Goal: Information Seeking & Learning: Check status

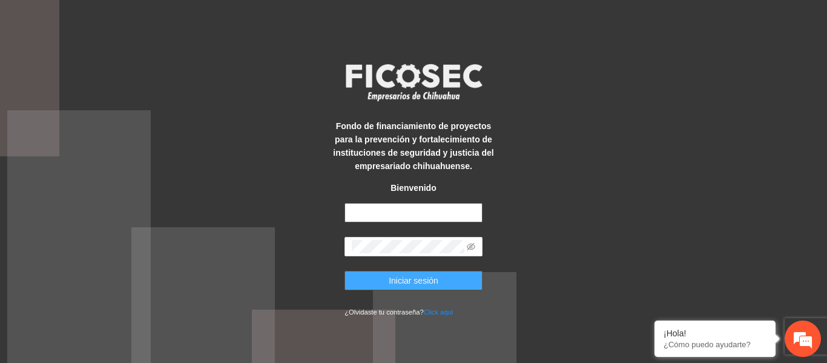
type input "**********"
click at [403, 274] on span "Iniciar sesión" at bounding box center [414, 280] width 50 height 13
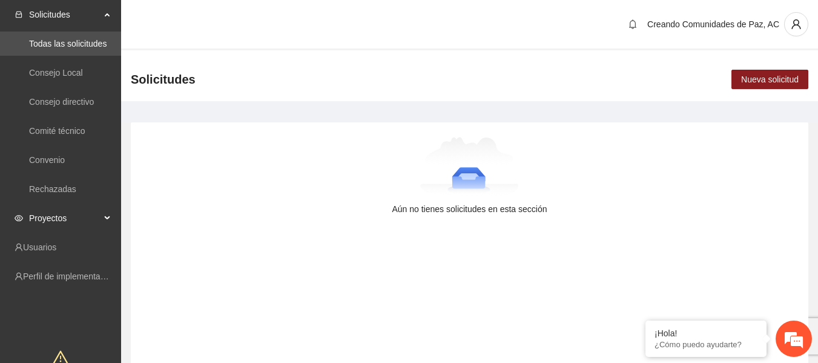
click at [74, 217] on span "Proyectos" at bounding box center [64, 218] width 71 height 24
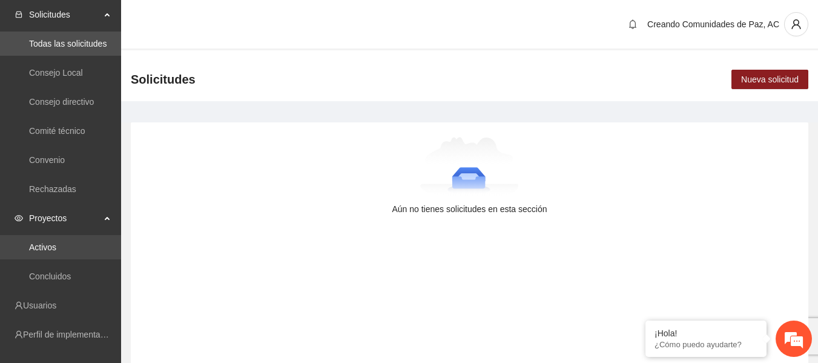
click at [56, 245] on link "Activos" at bounding box center [42, 247] width 27 height 10
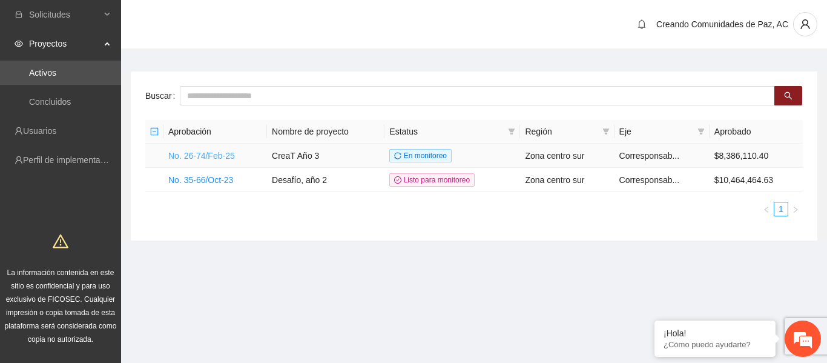
click at [213, 156] on link "No. 26-74/Feb-25" at bounding box center [201, 156] width 67 height 10
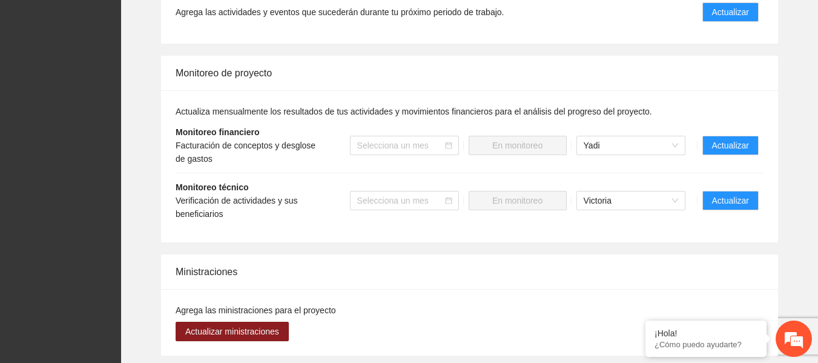
scroll to position [1067, 0]
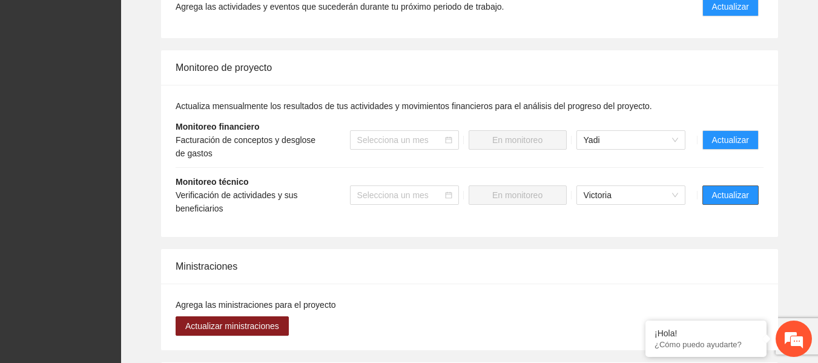
click at [745, 188] on span "Actualizar" at bounding box center [730, 194] width 37 height 13
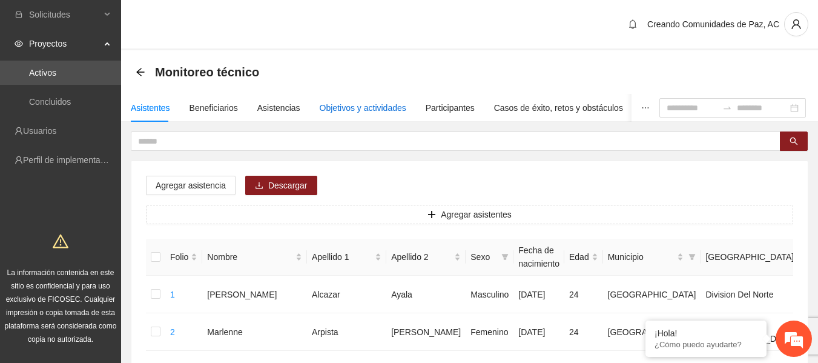
click at [344, 108] on div "Objetivos y actividades" at bounding box center [363, 107] width 87 height 13
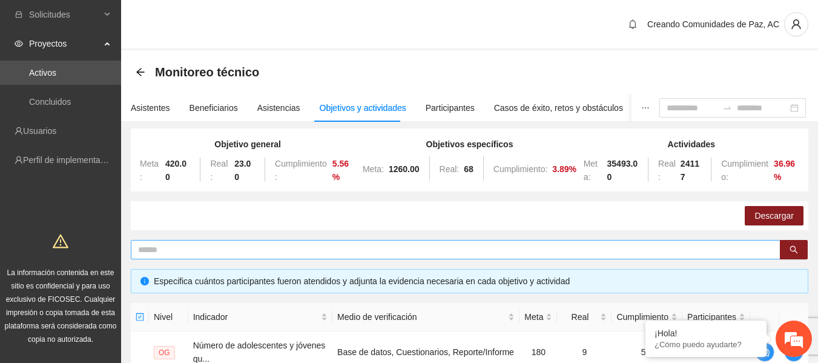
click at [222, 254] on input "text" at bounding box center [451, 249] width 626 height 13
type input "******"
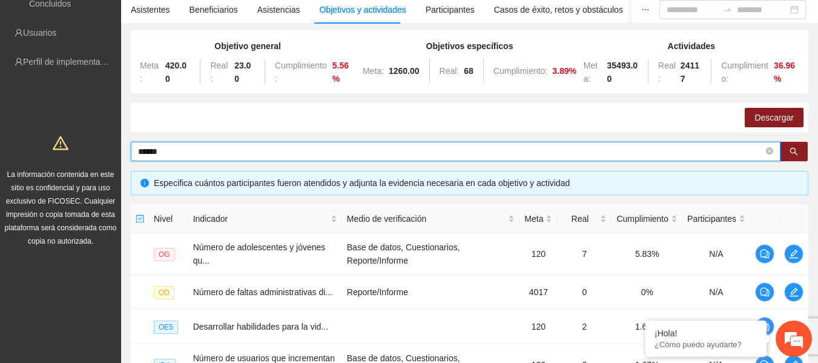
scroll to position [81, 0]
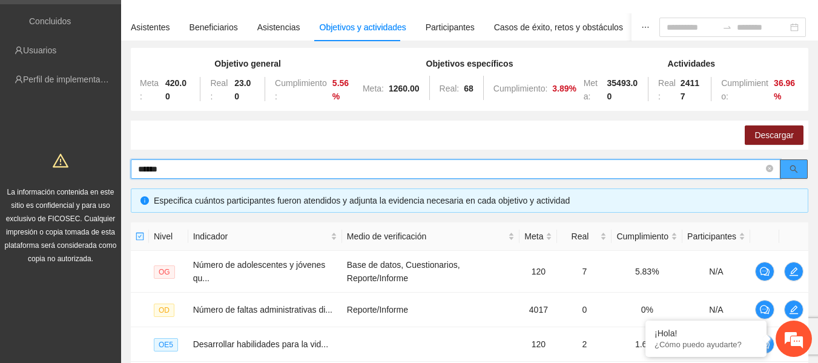
click at [790, 171] on icon "search" at bounding box center [794, 169] width 8 height 8
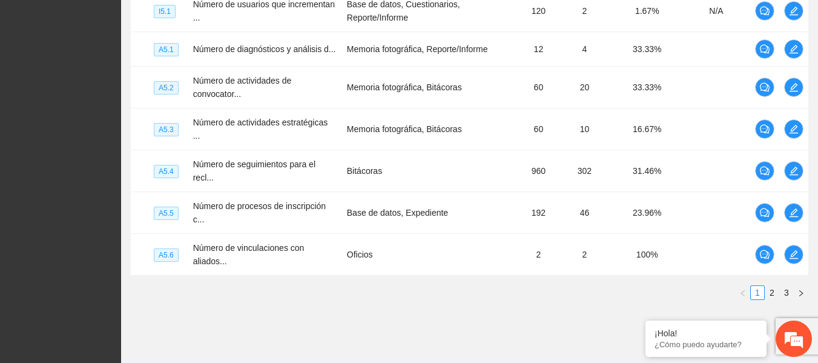
scroll to position [458, 0]
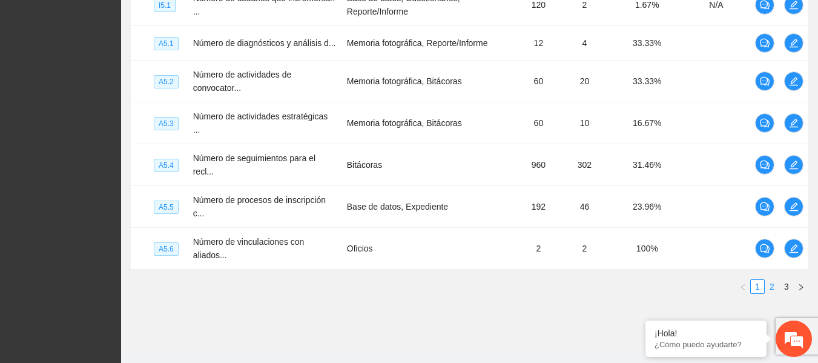
click at [772, 281] on link "2" at bounding box center [771, 286] width 13 height 13
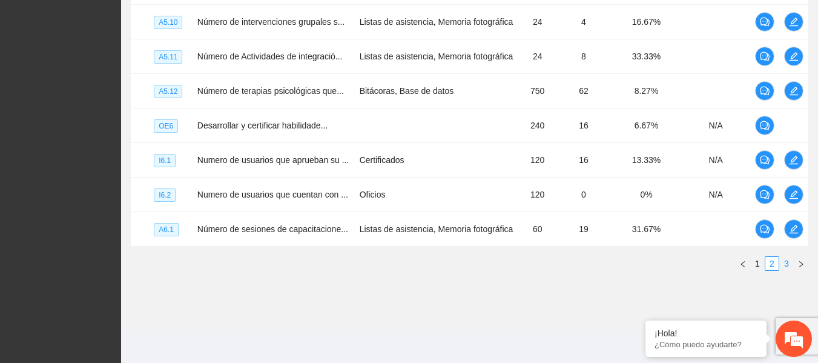
click at [789, 262] on link "3" at bounding box center [786, 263] width 13 height 13
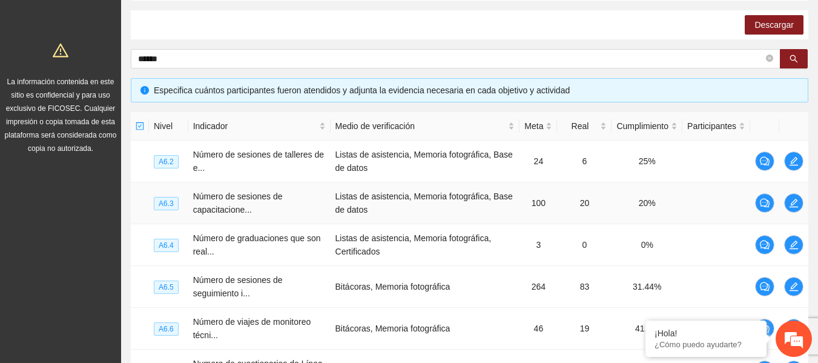
scroll to position [188, 0]
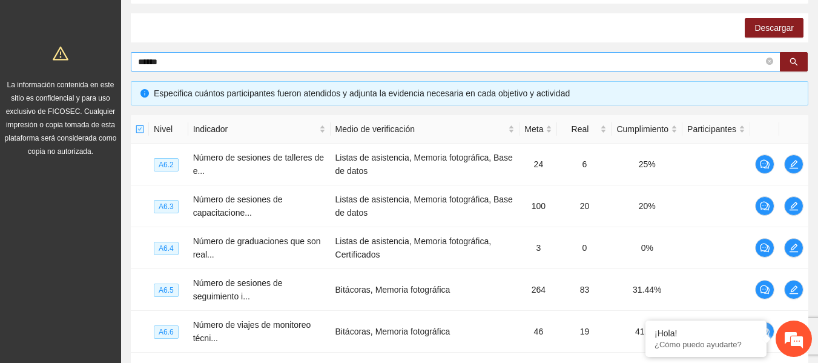
click at [228, 69] on span "******" at bounding box center [456, 61] width 650 height 19
click at [148, 67] on input "******" at bounding box center [451, 61] width 626 height 13
type input "******"
click at [175, 60] on input "******" at bounding box center [451, 61] width 626 height 13
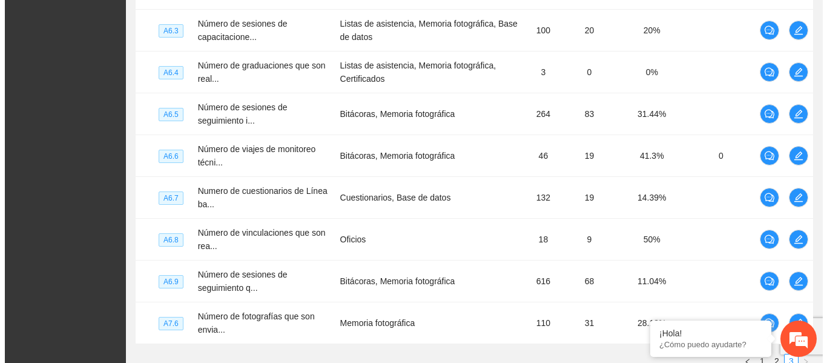
scroll to position [379, 0]
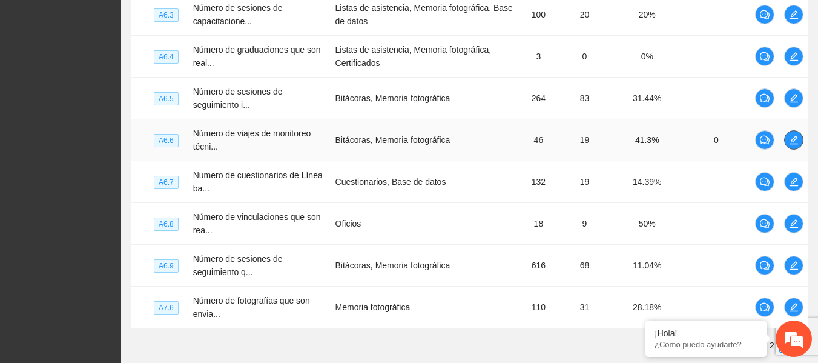
click at [787, 138] on span "edit" at bounding box center [794, 140] width 18 height 10
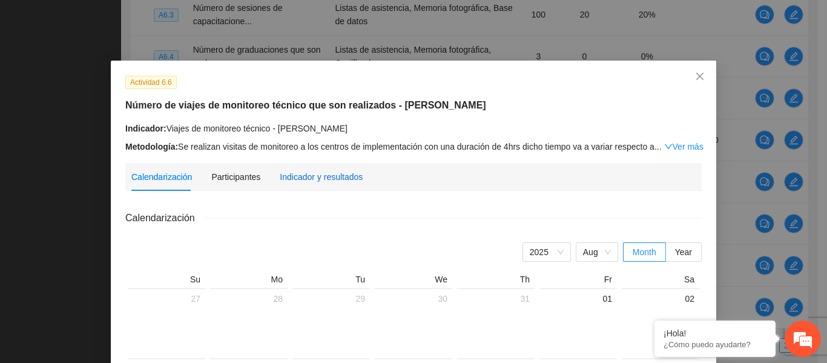
click at [332, 176] on div "Indicador y resultados" at bounding box center [321, 176] width 83 height 13
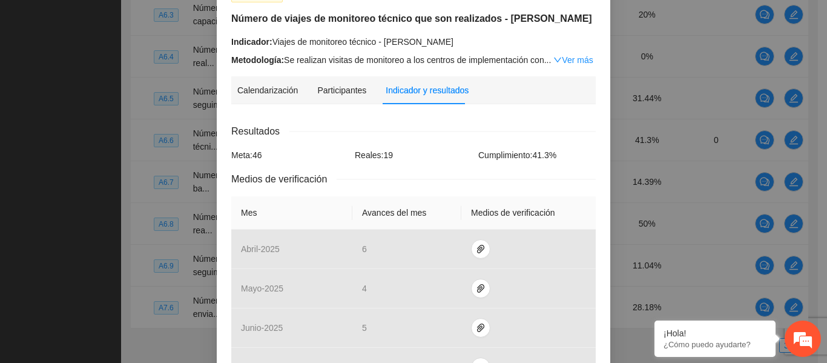
scroll to position [51, 0]
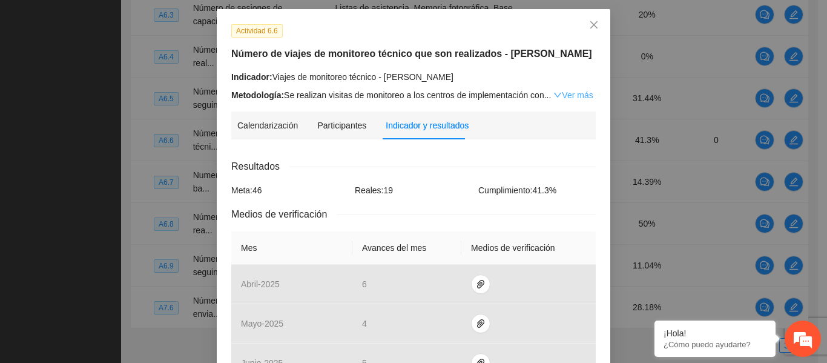
click at [575, 90] on link "Ver más" at bounding box center [572, 95] width 39 height 10
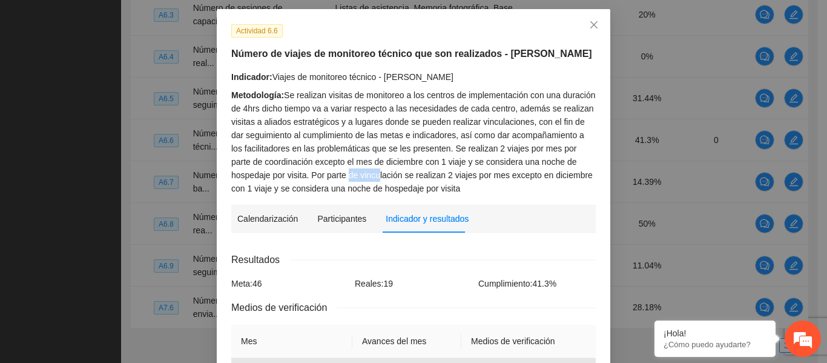
drag, startPoint x: 301, startPoint y: 172, endPoint x: 344, endPoint y: 173, distance: 43.0
click at [344, 173] on div "Metodología: Se realizan visitas de monitoreo a los centros de implementación c…" at bounding box center [413, 141] width 365 height 107
click at [374, 174] on div "Metodología: Se realizan visitas de monitoreo a los centros de implementación c…" at bounding box center [413, 141] width 365 height 107
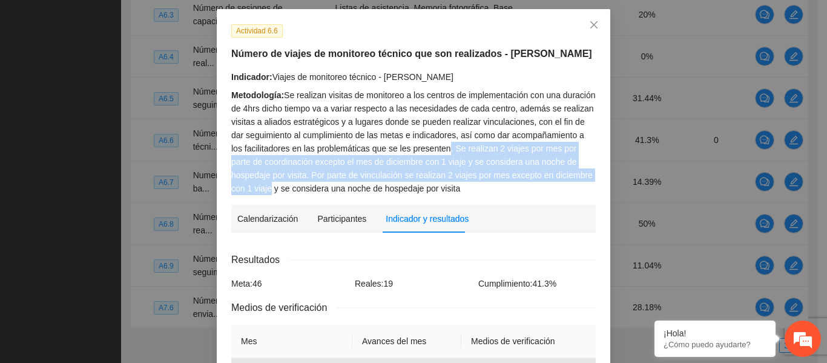
drag, startPoint x: 428, startPoint y: 145, endPoint x: 582, endPoint y: 177, distance: 157.8
click at [582, 177] on div "Metodología: Se realizan visitas de monitoreo a los centros de implementación c…" at bounding box center [413, 141] width 365 height 107
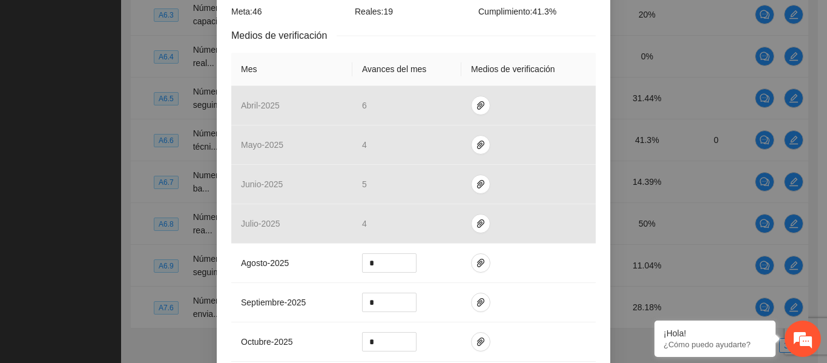
scroll to position [332, 0]
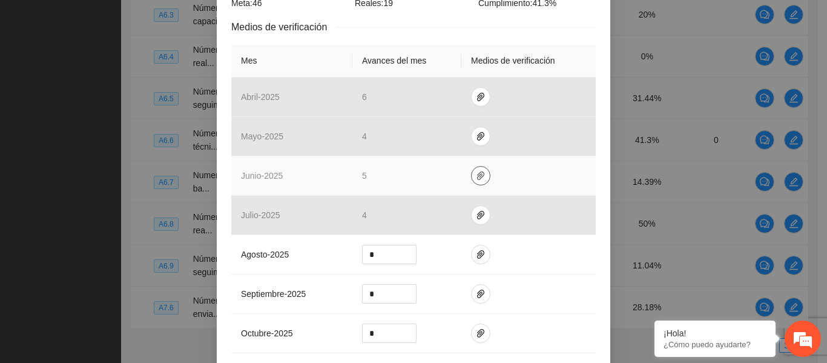
click at [476, 179] on icon "paper-clip" at bounding box center [481, 176] width 10 height 10
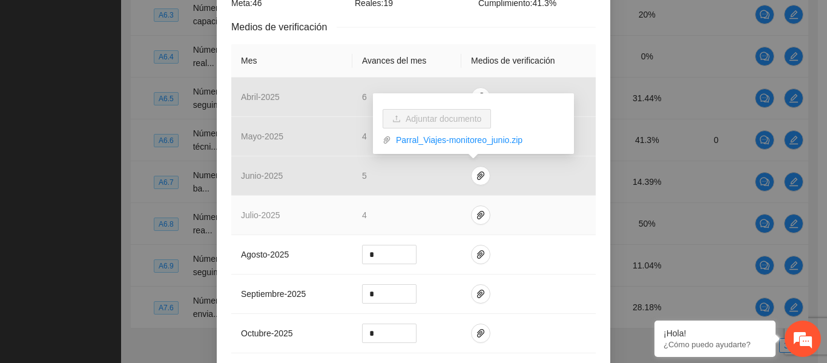
click at [362, 212] on span "4" at bounding box center [364, 215] width 5 height 10
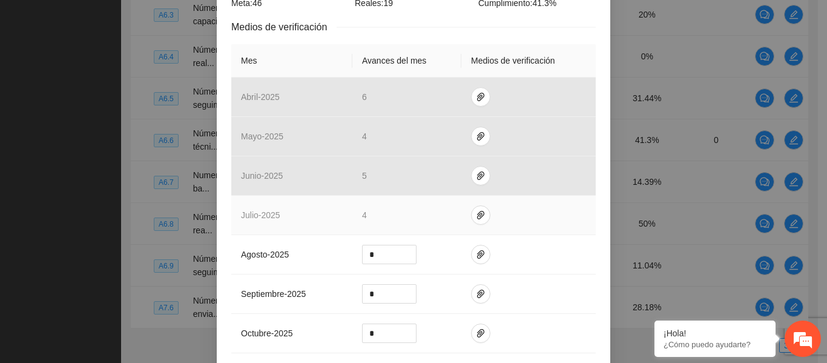
click at [362, 212] on span "4" at bounding box center [364, 215] width 5 height 10
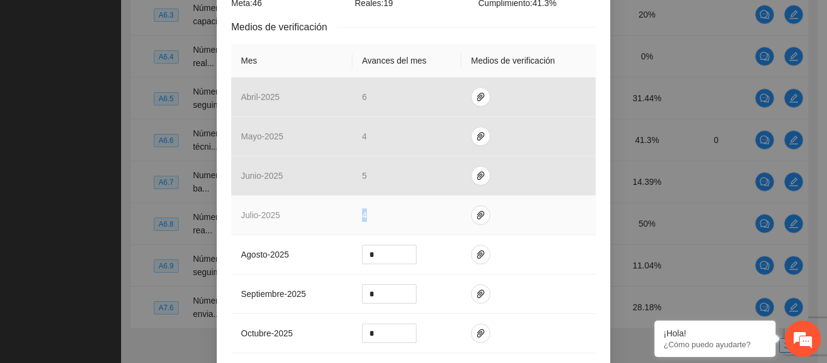
click at [362, 212] on span "4" at bounding box center [364, 215] width 5 height 10
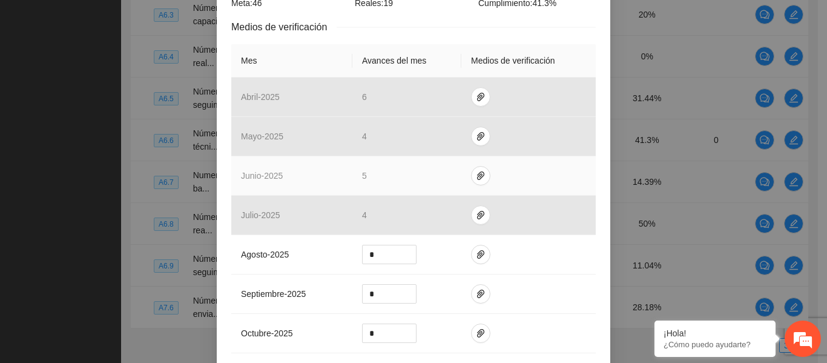
click at [362, 177] on span "5" at bounding box center [364, 176] width 5 height 10
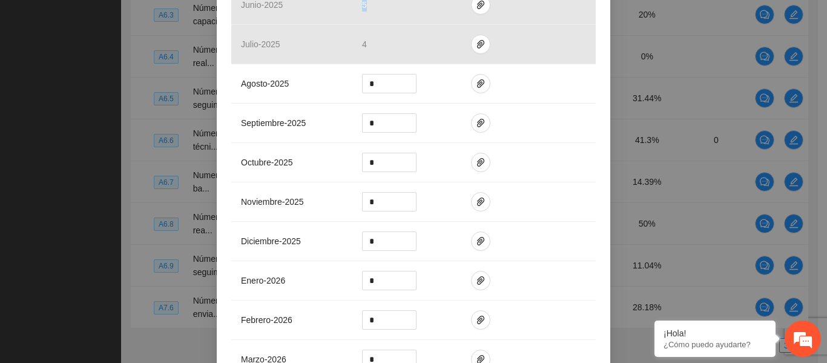
scroll to position [501, 0]
click at [804, 210] on div "Actividad 6.6 Número de viajes de monitoreo técnico que son realizados - Hidalg…" at bounding box center [413, 181] width 827 height 363
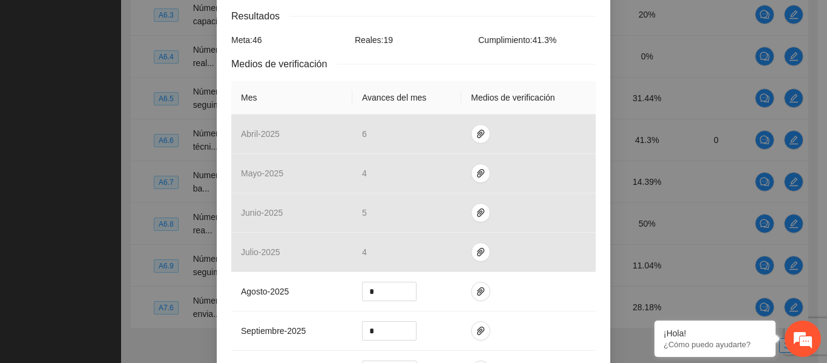
scroll to position [282, 0]
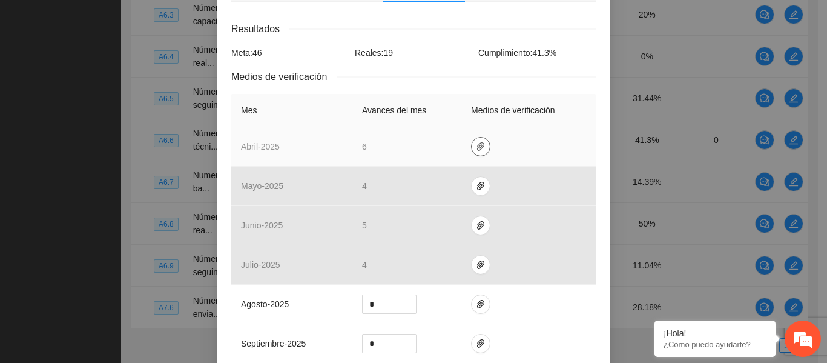
click at [476, 147] on icon "paper-clip" at bounding box center [481, 147] width 10 height 10
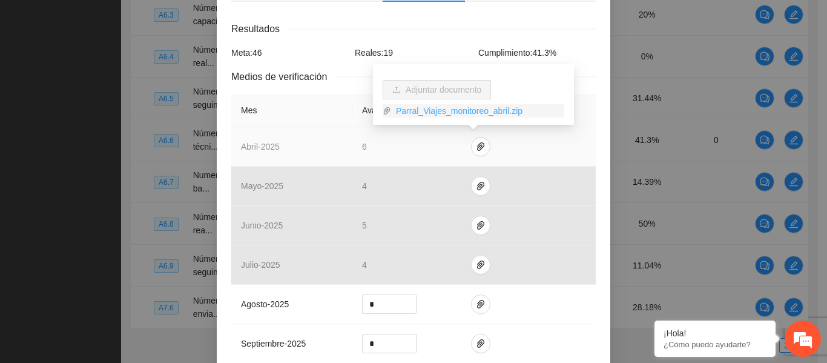
click at [440, 114] on link "Parral_Viajes_monitoreo_abril.zip" at bounding box center [477, 110] width 173 height 13
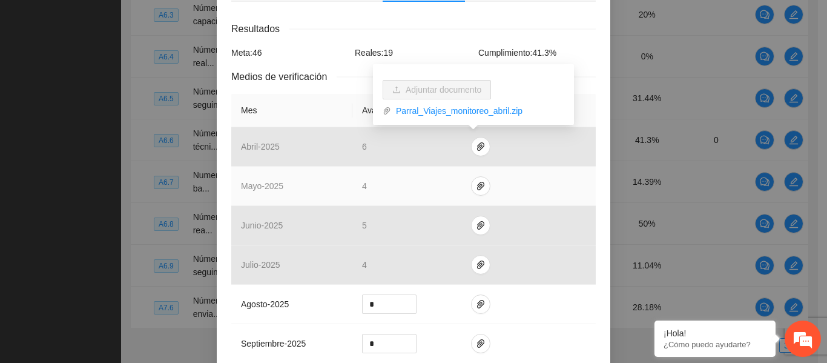
click at [367, 172] on td "4" at bounding box center [406, 186] width 109 height 39
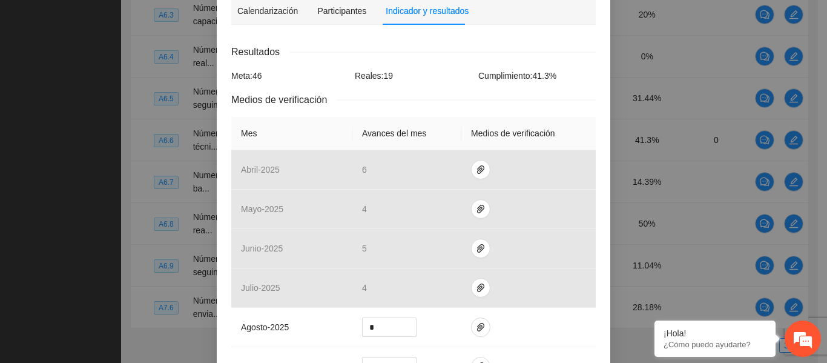
scroll to position [261, 0]
